Goal: Transaction & Acquisition: Purchase product/service

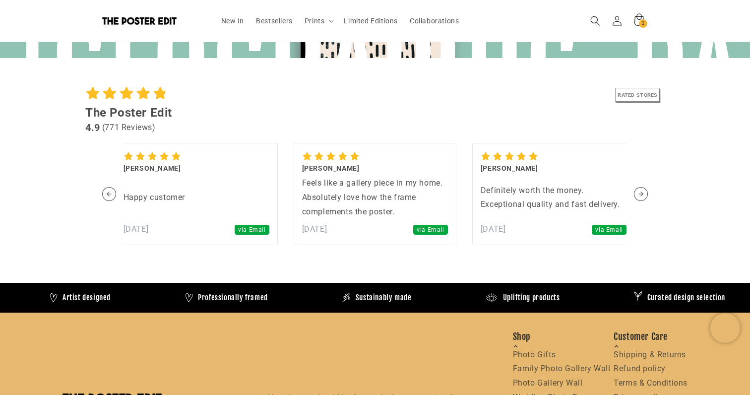
scroll to position [2196, 0]
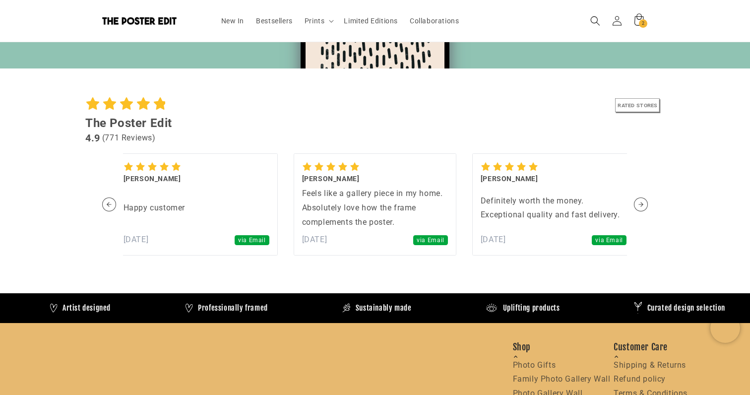
click at [427, 238] on span "via Email" at bounding box center [430, 240] width 34 height 10
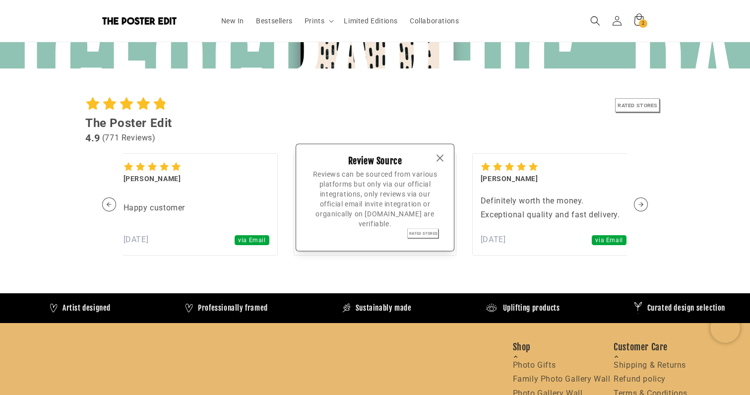
click at [442, 155] on icon "button" at bounding box center [440, 158] width 6 height 6
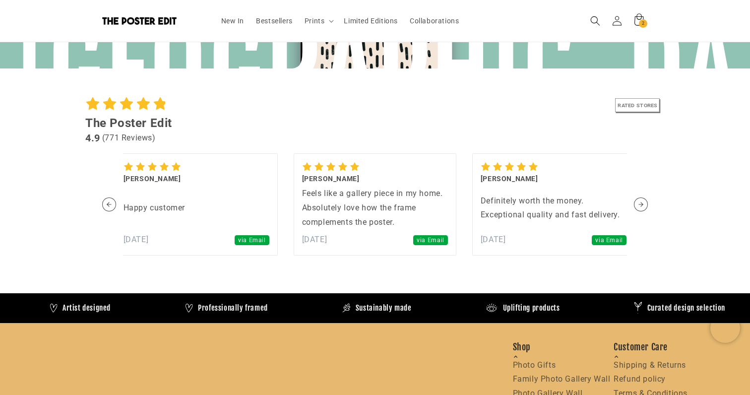
scroll to position [0, 387]
click at [426, 243] on span "via Email" at bounding box center [430, 240] width 34 height 10
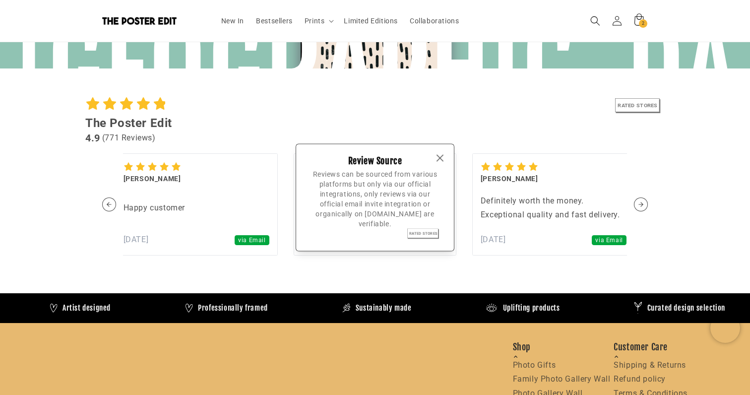
scroll to position [0, 0]
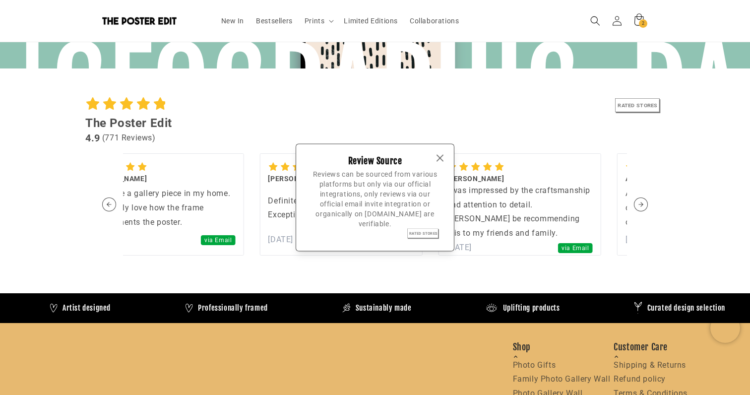
click at [435, 161] on icon "button" at bounding box center [440, 158] width 12 height 12
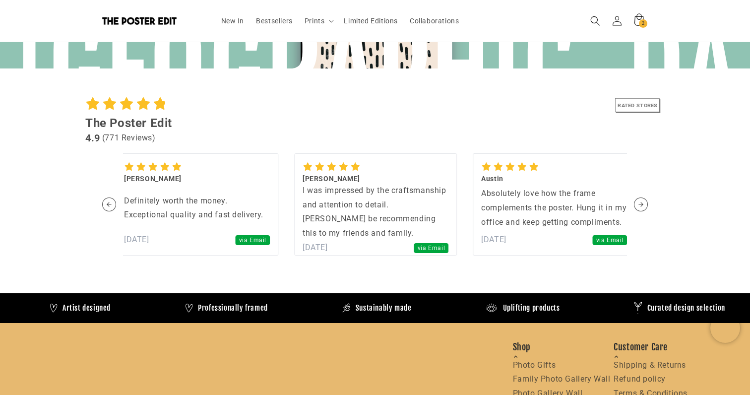
click at [437, 200] on div "I was impressed by the craftsmanship and attention to detail. [PERSON_NAME] be …" at bounding box center [375, 211] width 146 height 57
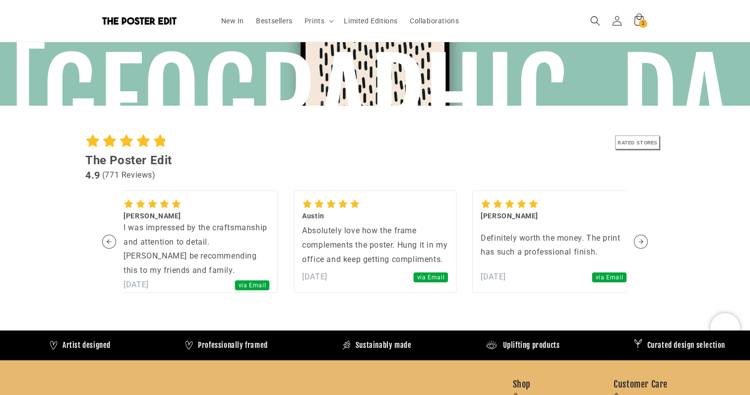
scroll to position [2108, 0]
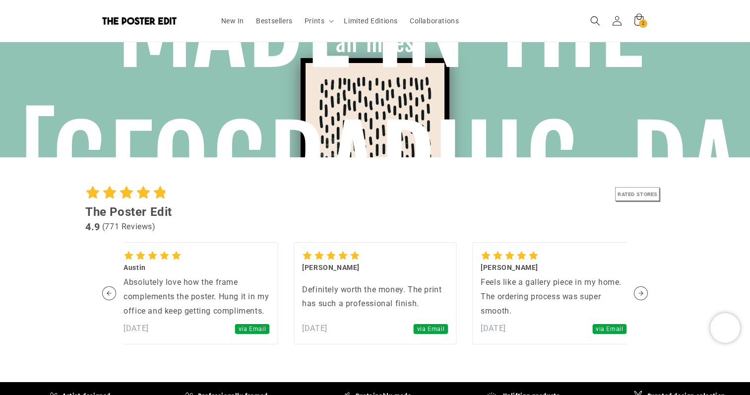
click at [116, 194] on icon at bounding box center [109, 192] width 15 height 15
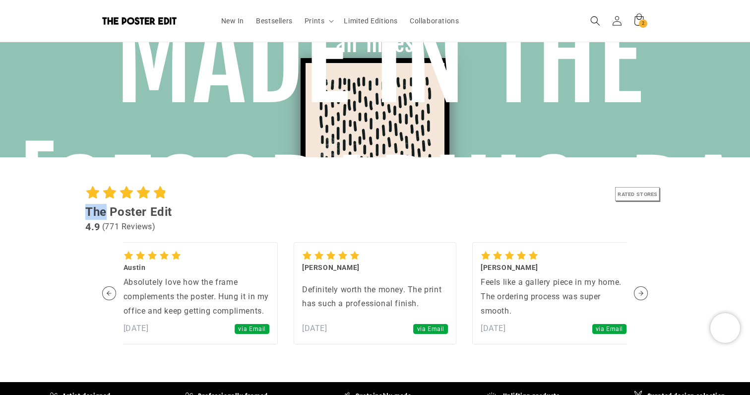
click at [116, 194] on icon at bounding box center [109, 192] width 15 height 15
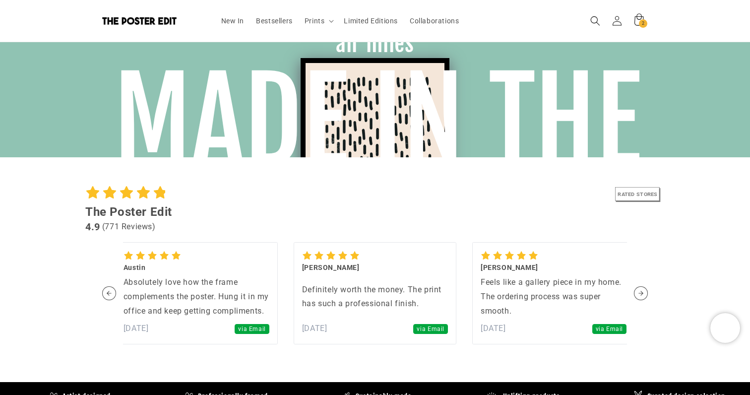
click at [116, 214] on div "The Poster Edit" at bounding box center [374, 212] width 579 height 16
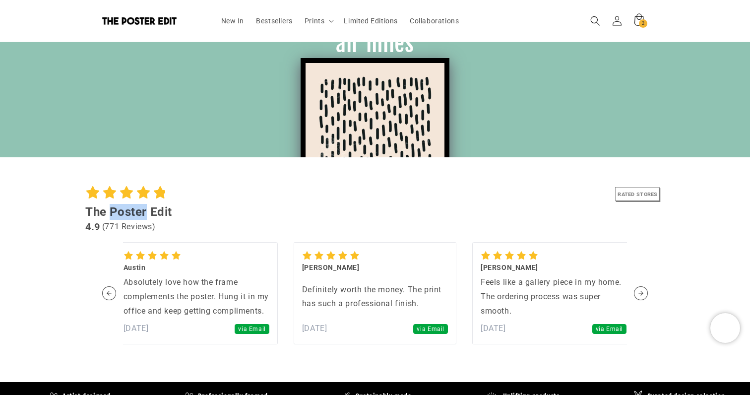
click at [116, 214] on div "The Poster Edit" at bounding box center [374, 212] width 579 height 16
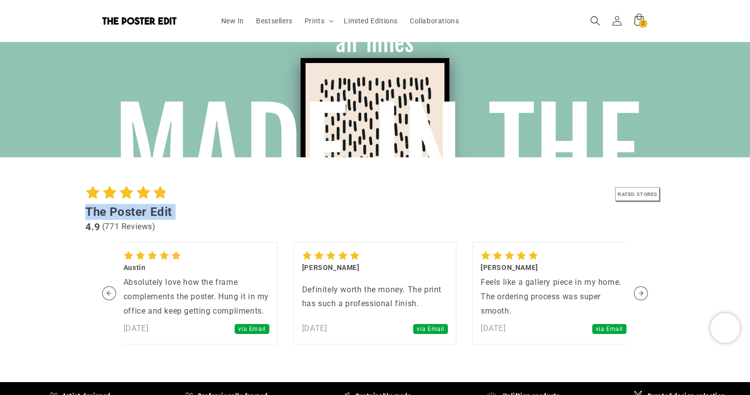
click at [116, 214] on div "The Poster Edit" at bounding box center [374, 212] width 579 height 16
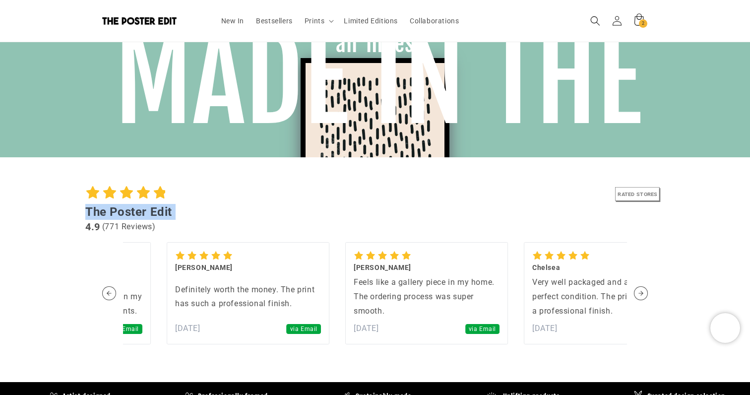
scroll to position [0, 387]
click at [122, 225] on div "( 771 Reviews )" at bounding box center [129, 227] width 54 height 14
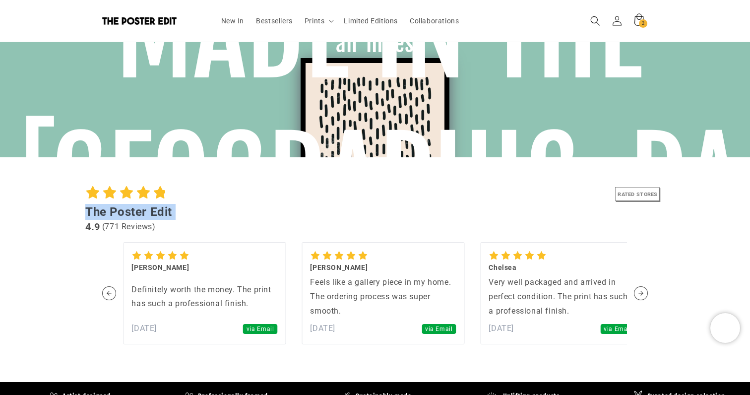
click at [122, 225] on div "( 771 Reviews )" at bounding box center [129, 227] width 54 height 14
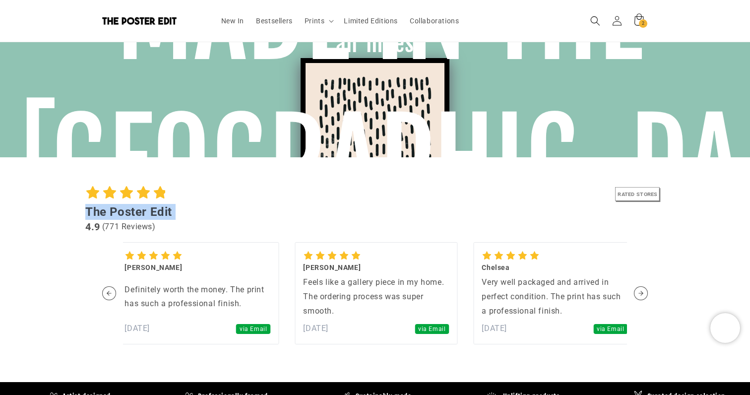
click at [122, 225] on div "( 771 Reviews )" at bounding box center [129, 227] width 54 height 14
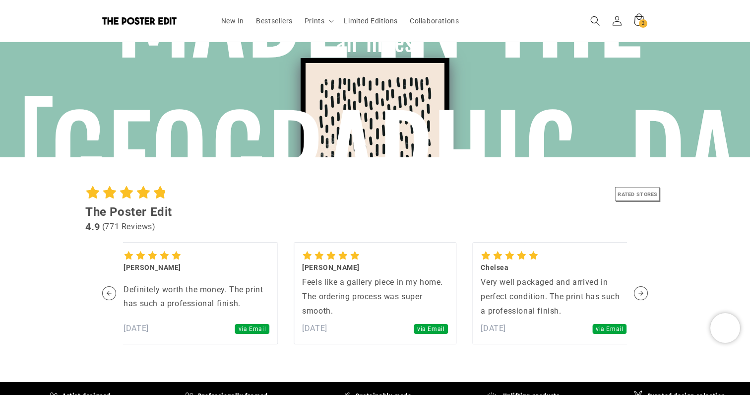
click at [203, 201] on div "RATED STORES" at bounding box center [374, 194] width 579 height 19
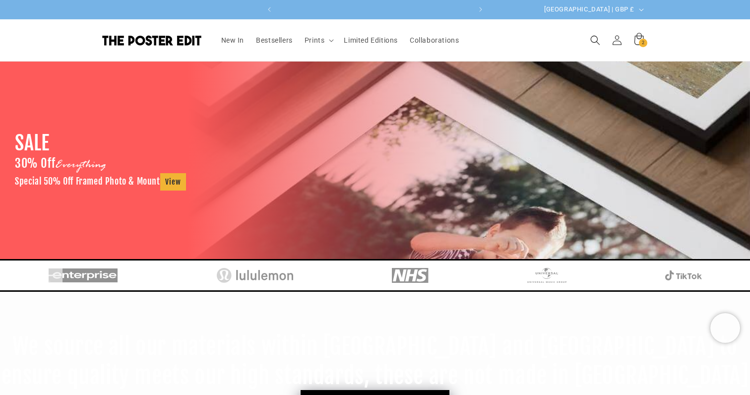
scroll to position [0, 0]
click at [279, 45] on link "Bestsellers" at bounding box center [274, 40] width 49 height 21
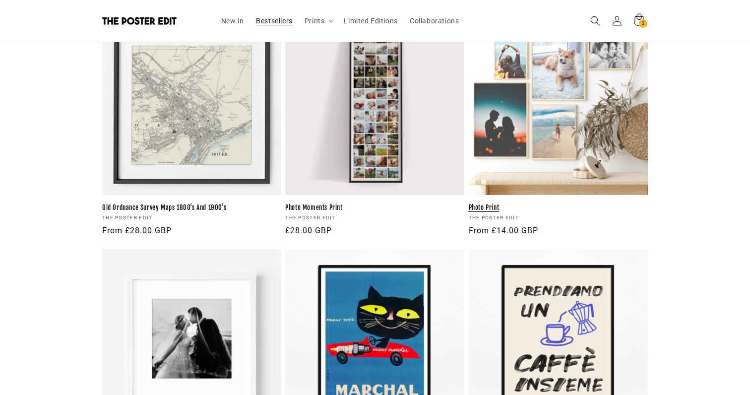
scroll to position [0, 193]
click at [553, 203] on link "Photo Print" at bounding box center [557, 207] width 179 height 8
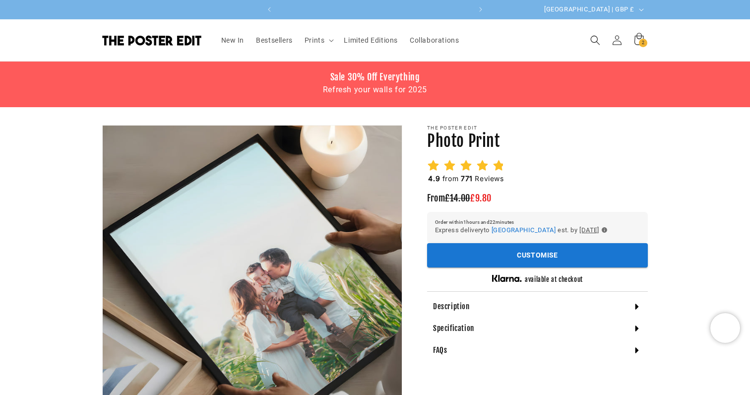
scroll to position [0, 193]
click at [464, 180] on span "771" at bounding box center [467, 178] width 12 height 8
